Goal: Task Accomplishment & Management: Manage account settings

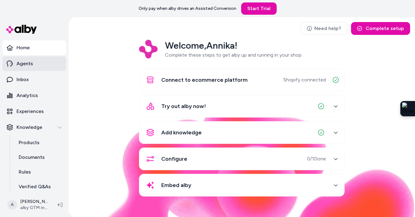
click at [37, 64] on link "Agents" at bounding box center [34, 63] width 64 height 15
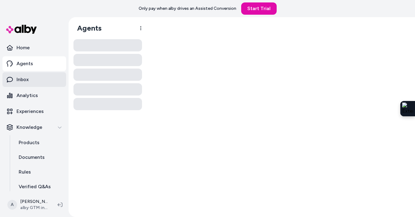
click at [35, 81] on link "Inbox" at bounding box center [34, 79] width 64 height 15
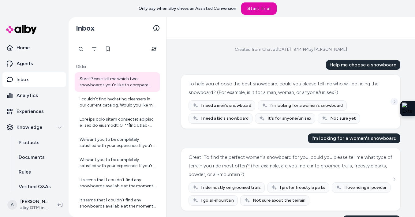
click at [393, 99] on button "See more" at bounding box center [393, 101] width 7 height 7
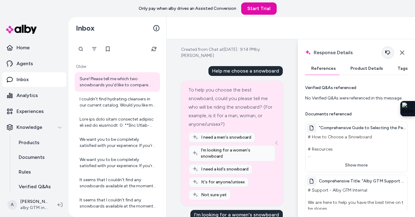
click at [389, 53] on icon "button" at bounding box center [387, 52] width 5 height 5
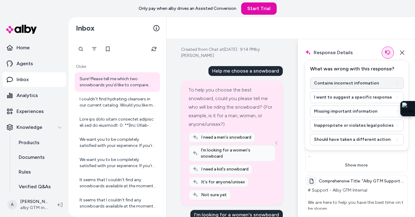
click at [356, 84] on button "Contains incorrect information" at bounding box center [357, 83] width 94 height 12
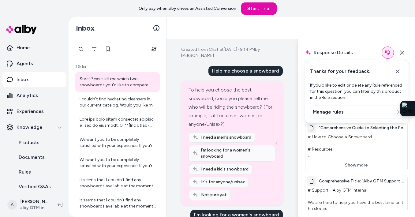
click at [333, 114] on h3 "Manage rules" at bounding box center [328, 111] width 31 height 7
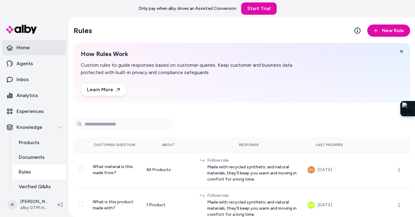
click at [30, 47] on link "Home" at bounding box center [34, 47] width 64 height 15
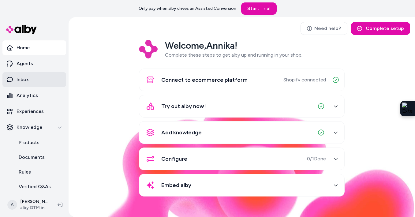
click at [25, 85] on link "Inbox" at bounding box center [34, 79] width 64 height 15
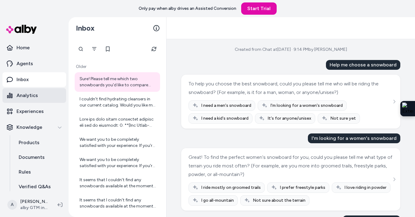
click at [40, 97] on link "Analytics" at bounding box center [34, 95] width 64 height 15
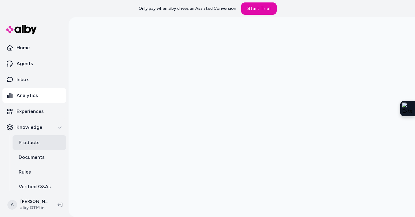
scroll to position [20, 0]
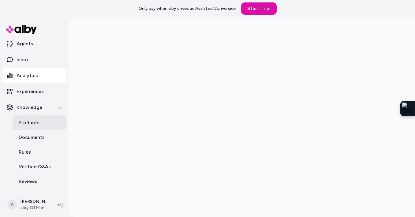
click at [20, 127] on link "Products" at bounding box center [40, 122] width 54 height 15
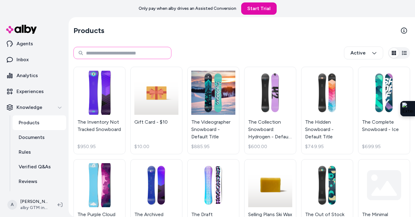
click at [145, 56] on input at bounding box center [122, 53] width 98 height 12
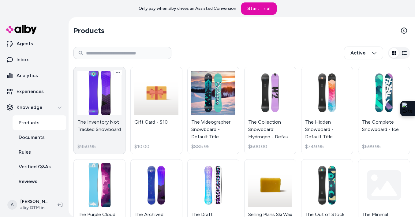
click at [95, 106] on link "The Inventory Not Tracked Snowboard $950.95" at bounding box center [99, 111] width 52 height 88
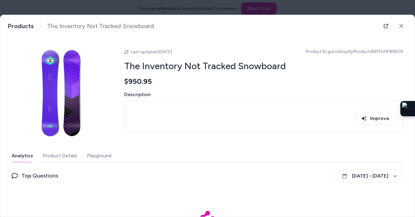
scroll to position [42, 0]
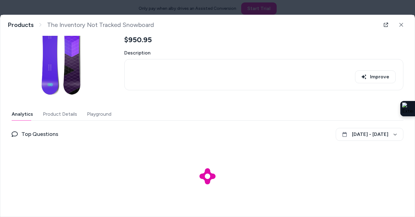
click at [91, 114] on button "Playground" at bounding box center [99, 114] width 24 height 12
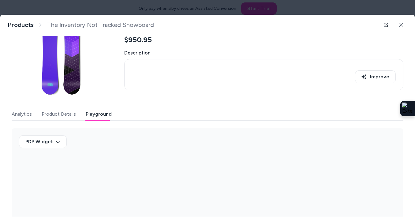
scroll to position [85, 0]
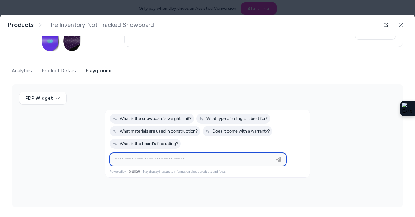
click at [147, 159] on input at bounding box center [191, 159] width 161 height 7
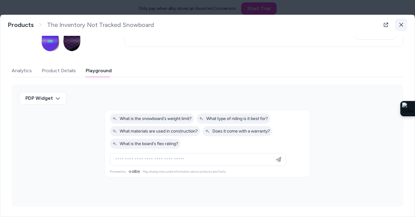
click at [400, 24] on icon at bounding box center [401, 25] width 4 height 4
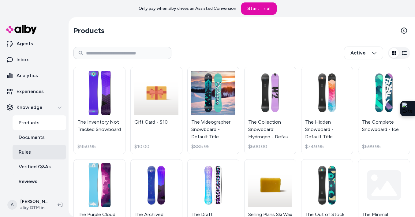
click at [37, 151] on link "Rules" at bounding box center [40, 152] width 54 height 15
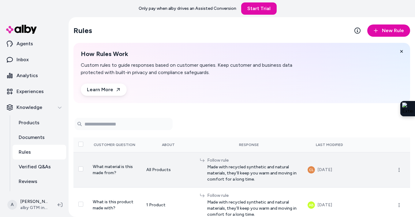
scroll to position [51, 0]
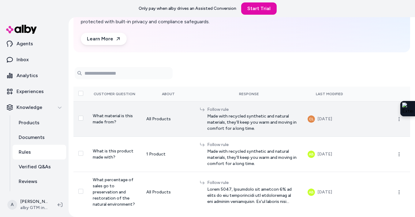
click at [105, 114] on span "What material is this made from?" at bounding box center [113, 118] width 40 height 11
click at [161, 122] on td "All Products" at bounding box center [168, 118] width 54 height 35
click at [406, 123] on td at bounding box center [383, 118] width 54 height 35
click at [399, 122] on button "button" at bounding box center [399, 119] width 12 height 12
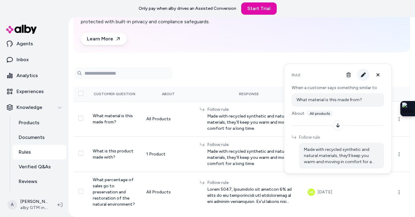
click at [361, 75] on icon "button" at bounding box center [363, 75] width 5 height 5
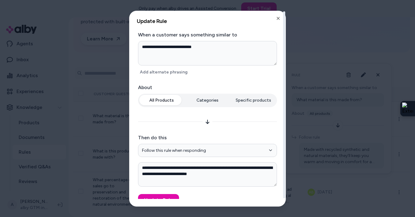
click at [209, 103] on button "Categories" at bounding box center [207, 100] width 45 height 11
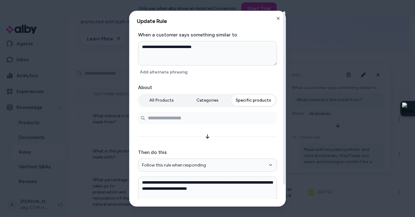
click at [246, 103] on button "Specific products" at bounding box center [253, 100] width 45 height 11
click at [216, 120] on input "Search products..." at bounding box center [207, 118] width 139 height 12
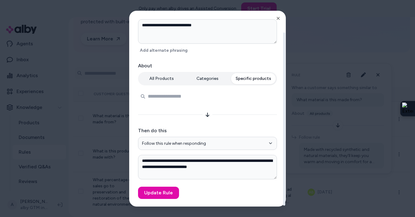
scroll to position [0, 0]
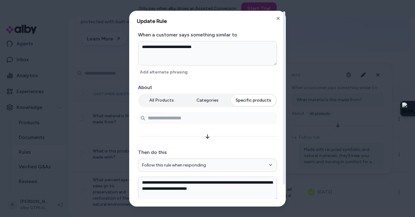
click at [207, 101] on button "Categories" at bounding box center [207, 100] width 45 height 11
type textarea "*"
click at [255, 104] on button "Specific products" at bounding box center [253, 100] width 45 height 11
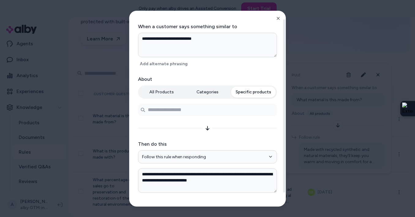
scroll to position [22, 0]
